Goal: Task Accomplishment & Management: Use online tool/utility

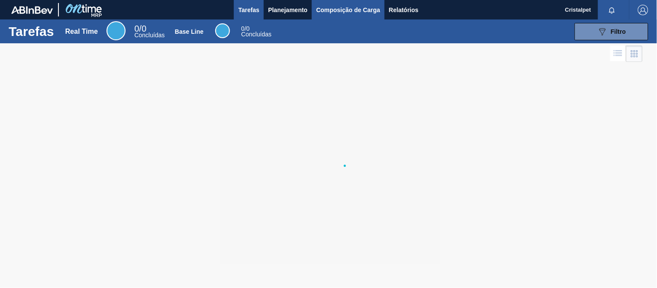
click at [333, 13] on span "Composição de Carga" at bounding box center [348, 10] width 64 height 10
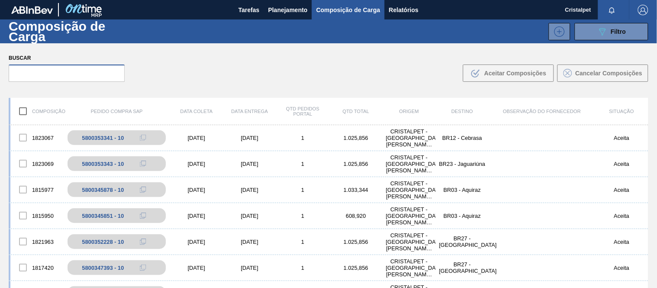
click at [38, 70] on input "text" at bounding box center [67, 73] width 116 height 17
type input "j"
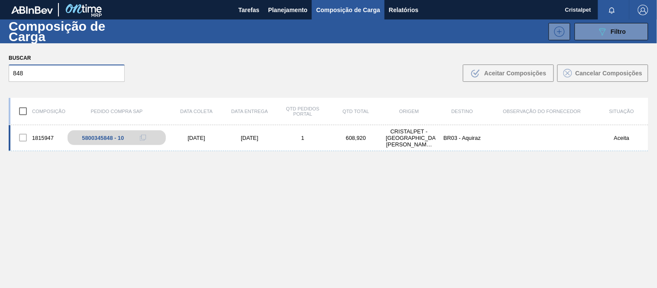
type input "848"
click at [191, 130] on div "1815947 5800345848 - 10 [DATE] [DATE] 1 608,920 CRISTALPET - [GEOGRAPHIC_DATA][…" at bounding box center [329, 138] width 640 height 26
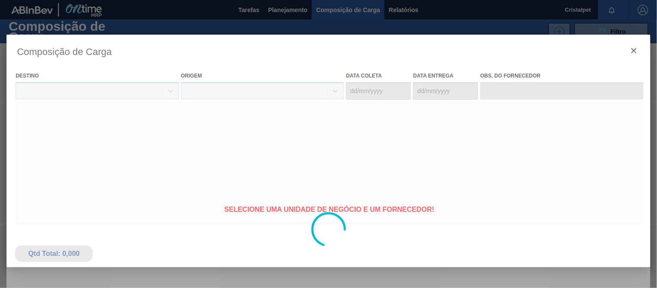
type coleta "[DATE]"
type entrega "[DATE]"
